Goal: Book appointment/travel/reservation

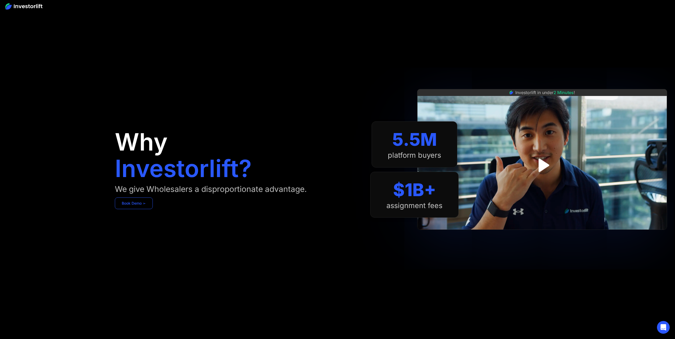
click at [136, 205] on link "Book Demo ➢" at bounding box center [134, 204] width 38 height 12
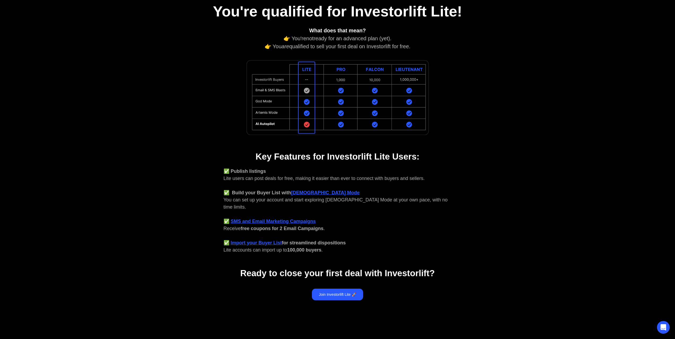
scroll to position [101, 0]
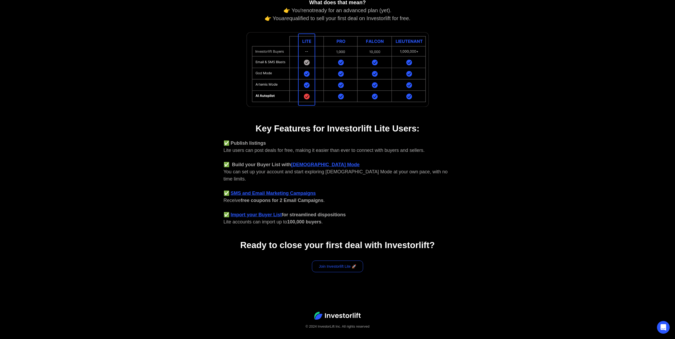
click at [336, 261] on link "Join Investorlift Lite 🚀" at bounding box center [337, 267] width 51 height 12
